Goal: Task Accomplishment & Management: Complete application form

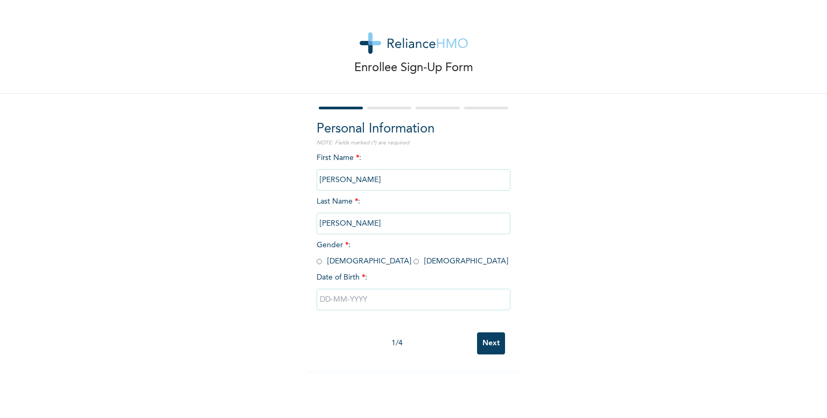
click at [317, 261] on input "radio" at bounding box center [319, 261] width 5 height 10
radio input "true"
click at [355, 300] on input "text" at bounding box center [414, 300] width 194 height 22
select select "9"
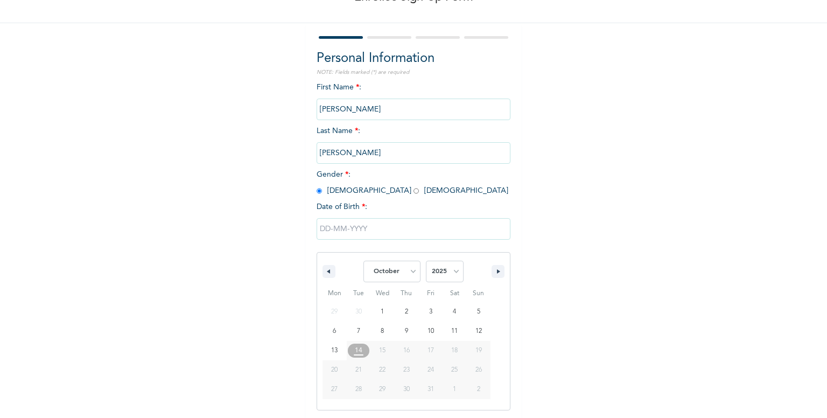
scroll to position [71, 0]
click at [452, 269] on select "2025 2024 2023 2022 2021 2020 2019 2018 2017 2016 2015 2014 2013 2012 2011 2010…" at bounding box center [445, 271] width 38 height 22
select select "1999"
click at [426, 260] on select "2025 2024 2023 2022 2021 2020 2019 2018 2017 2016 2015 2014 2013 2012 2011 2010…" at bounding box center [445, 271] width 38 height 22
click at [409, 268] on select "January February March April May June July August September October November De…" at bounding box center [392, 271] width 57 height 22
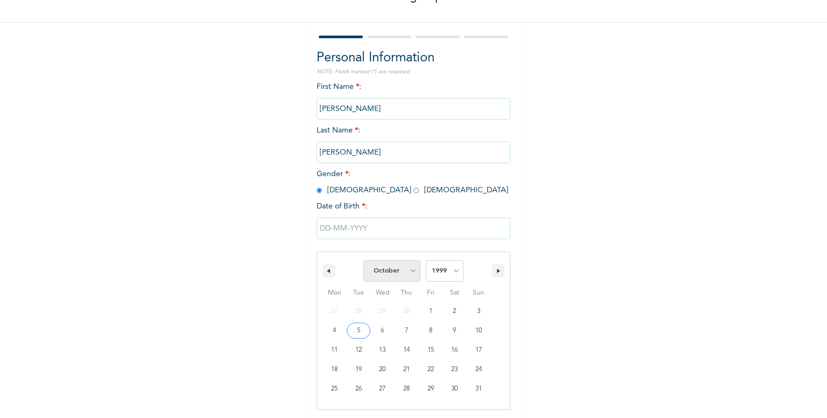
select select "2"
click at [364, 260] on select "January February March April May June July August September October November De…" at bounding box center [392, 271] width 57 height 22
type input "[DATE]"
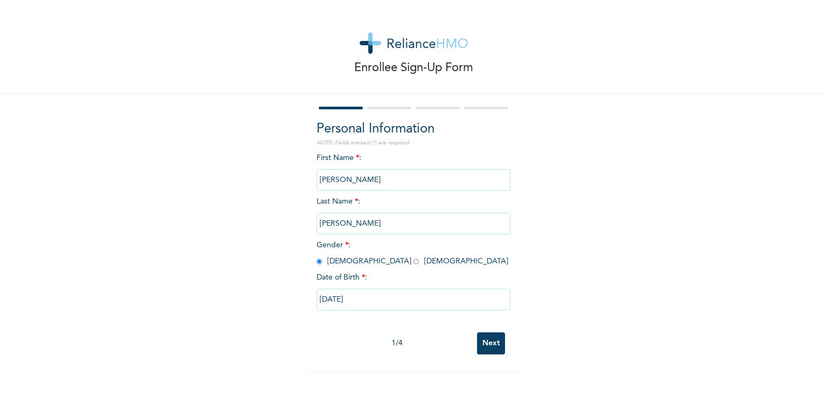
click at [491, 340] on input "Next" at bounding box center [491, 343] width 28 height 22
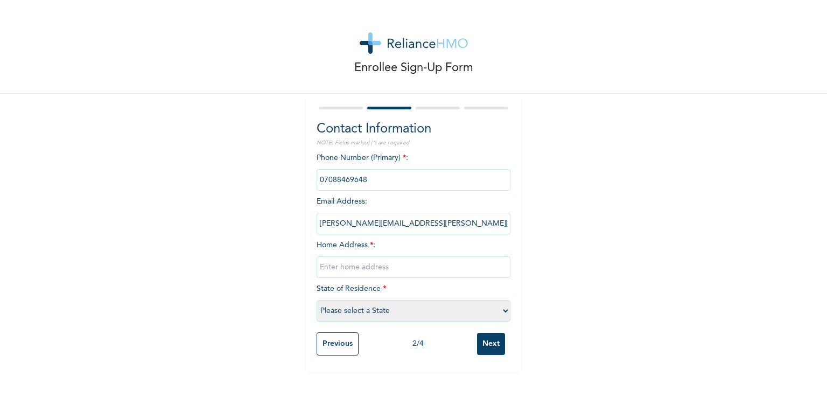
click at [372, 181] on input "phone" at bounding box center [414, 180] width 194 height 22
drag, startPoint x: 362, startPoint y: 178, endPoint x: 371, endPoint y: 177, distance: 8.7
click at [369, 177] on input "phone" at bounding box center [414, 180] width 194 height 22
click at [386, 180] on input "phone" at bounding box center [414, 180] width 194 height 22
drag, startPoint x: 362, startPoint y: 180, endPoint x: 337, endPoint y: 185, distance: 25.2
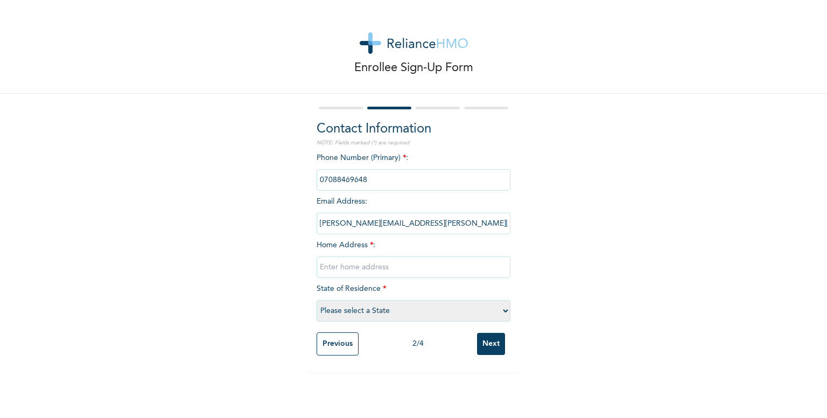
click at [339, 184] on input "phone" at bounding box center [414, 180] width 194 height 22
click at [405, 178] on input "phone" at bounding box center [414, 180] width 194 height 22
click at [473, 227] on input "[PERSON_NAME][EMAIL_ADDRESS][PERSON_NAME][DOMAIN_NAME]" at bounding box center [414, 224] width 194 height 22
click at [457, 225] on input "[PERSON_NAME][EMAIL_ADDRESS][PERSON_NAME][DOMAIN_NAME]" at bounding box center [414, 224] width 194 height 22
click at [351, 268] on input "text" at bounding box center [414, 267] width 194 height 22
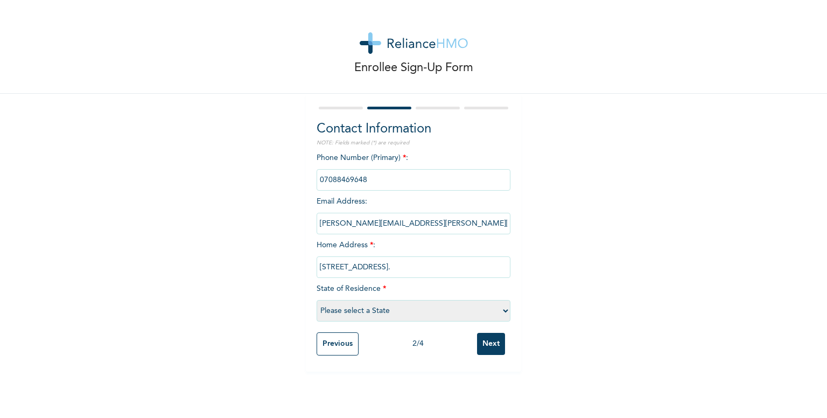
type input "[STREET_ADDRESS]."
click at [485, 311] on select "Please select a State [PERSON_NAME] (FCT) [PERSON_NAME] Ibom [GEOGRAPHIC_DATA] …" at bounding box center [414, 311] width 194 height 22
select select "25"
click at [317, 300] on select "Please select a State [PERSON_NAME] (FCT) [PERSON_NAME] Ibom [GEOGRAPHIC_DATA] …" at bounding box center [414, 311] width 194 height 22
click at [486, 346] on input "Next" at bounding box center [491, 344] width 28 height 22
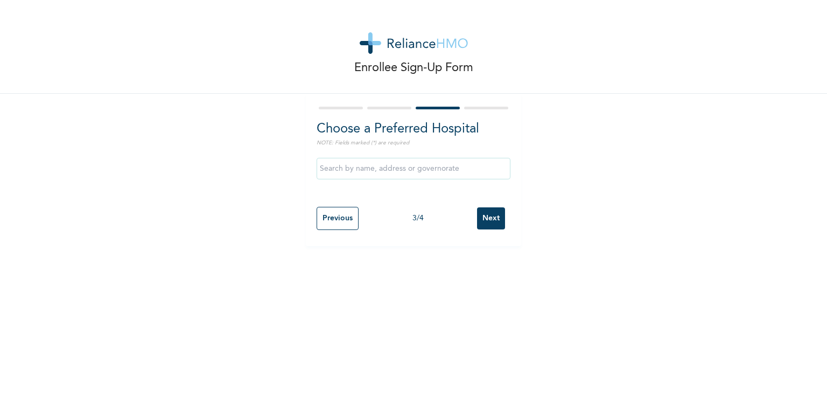
click at [354, 170] on input "text" at bounding box center [414, 169] width 194 height 22
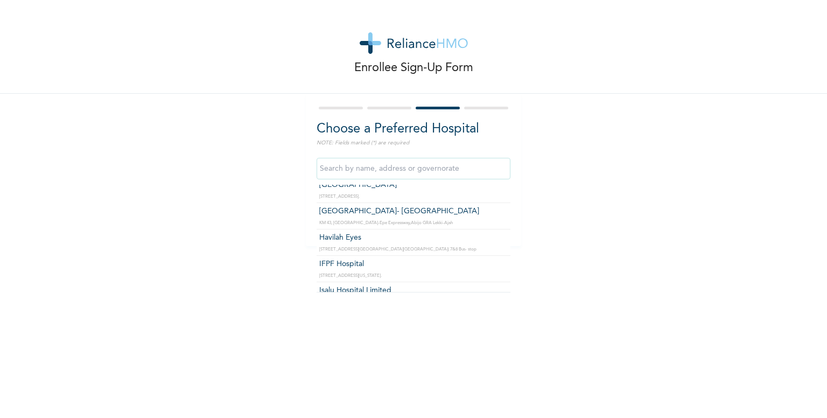
scroll to position [592, 0]
type input "Isalu Hospital Limited"
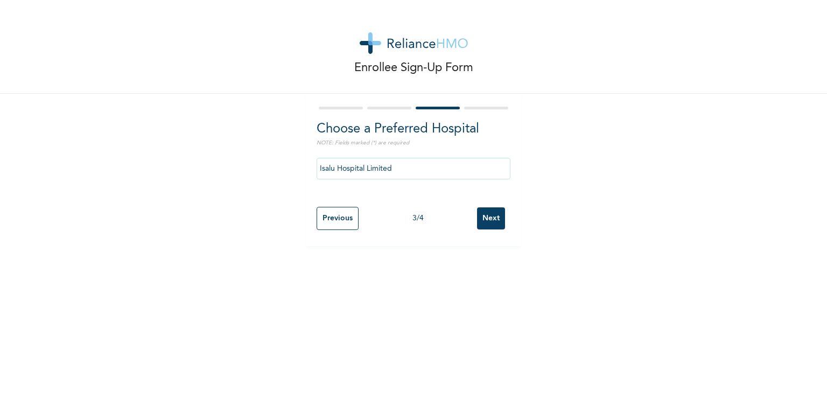
click at [486, 218] on input "Next" at bounding box center [491, 218] width 28 height 22
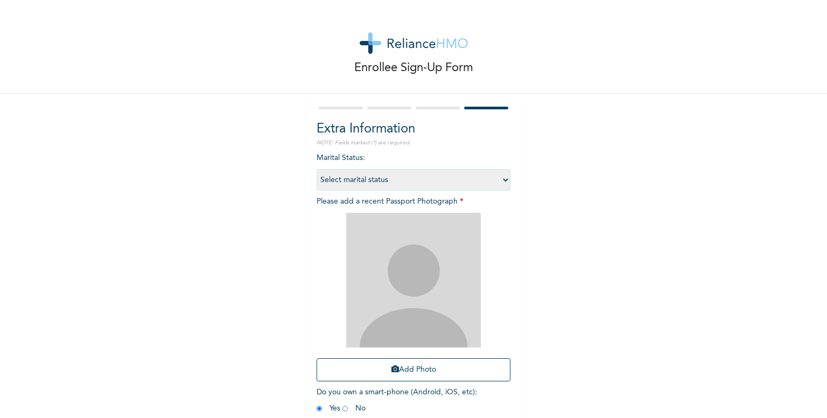
click at [496, 179] on select "Select marital status [DEMOGRAPHIC_DATA] Married [DEMOGRAPHIC_DATA] Widow/[DEMO…" at bounding box center [414, 180] width 194 height 22
select select "1"
click at [317, 169] on select "Select marital status [DEMOGRAPHIC_DATA] Married [DEMOGRAPHIC_DATA] Widow/[DEMO…" at bounding box center [414, 180] width 194 height 22
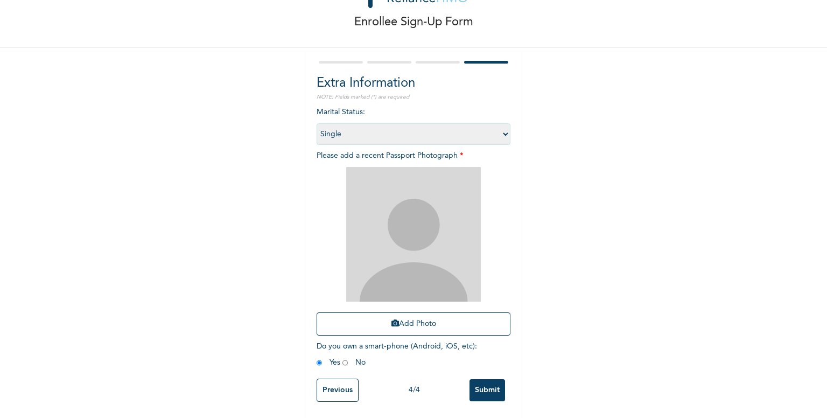
scroll to position [53, 0]
click at [418, 324] on button "Add Photo" at bounding box center [414, 323] width 194 height 23
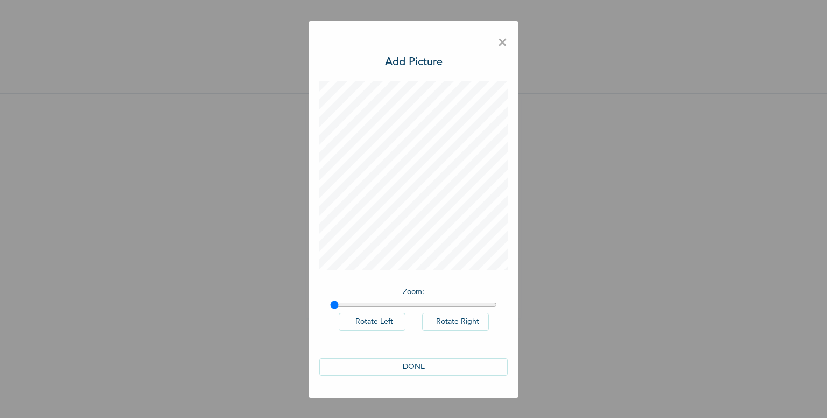
click at [432, 365] on button "DONE" at bounding box center [413, 367] width 189 height 18
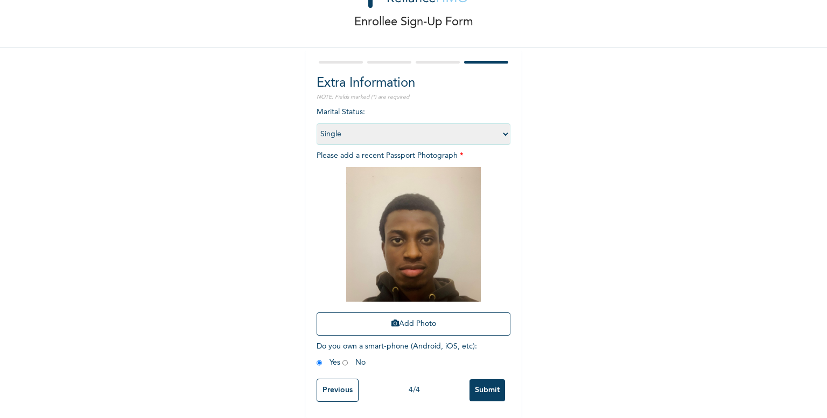
scroll to position [53, 0]
click at [480, 388] on input "Submit" at bounding box center [488, 390] width 36 height 22
